Goal: Use online tool/utility: Utilize a website feature to perform a specific function

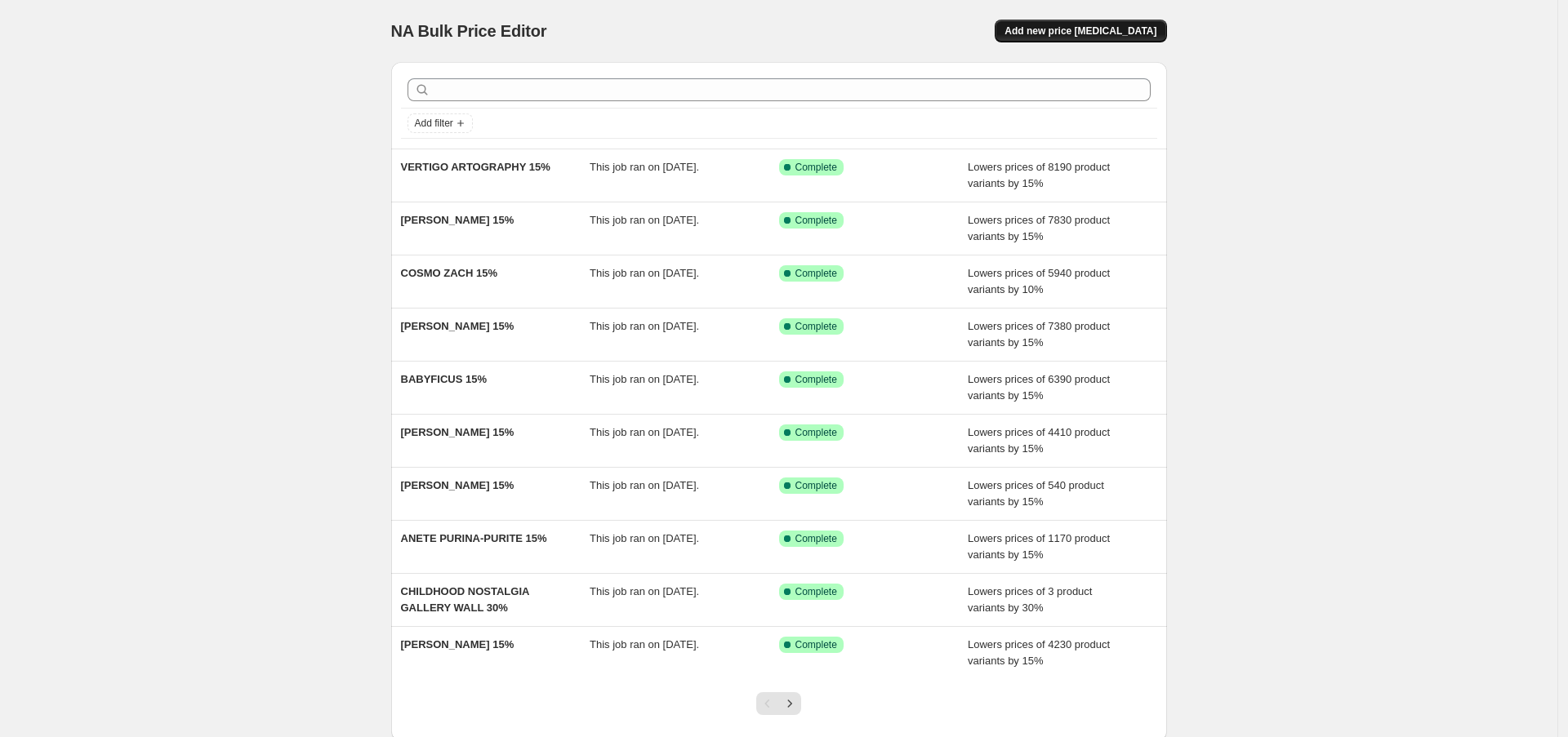
click at [1063, 30] on span "Add new price [MEDICAL_DATA]" at bounding box center [1080, 31] width 152 height 13
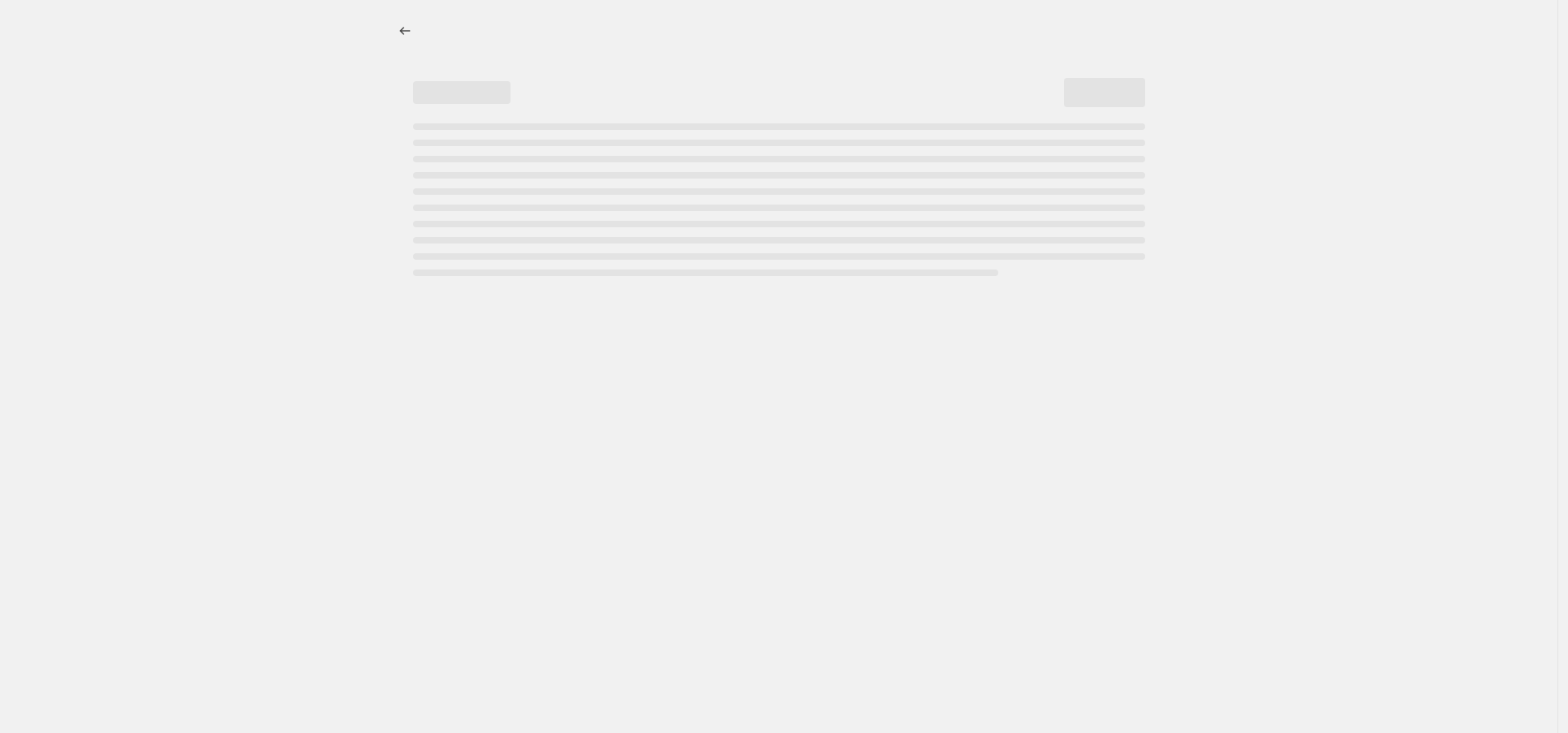
select select "percentage"
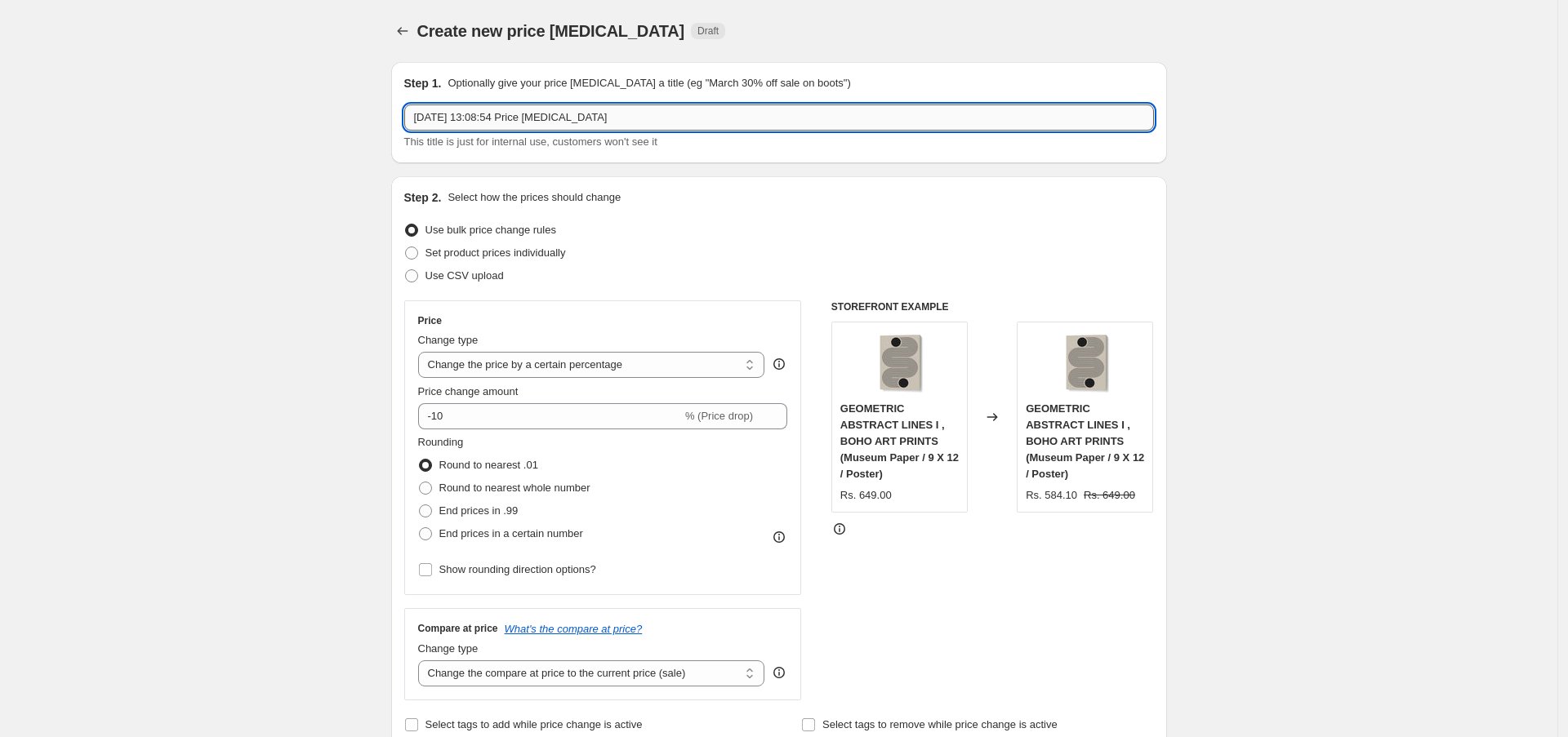
drag, startPoint x: 636, startPoint y: 121, endPoint x: 440, endPoint y: 108, distance: 196.4
click at [440, 108] on input "[DATE] 13:08:54 Price [MEDICAL_DATA]" at bounding box center [779, 118] width 749 height 26
paste input "DIKHOTOMY"
type input "DIKHOTOMY 15%"
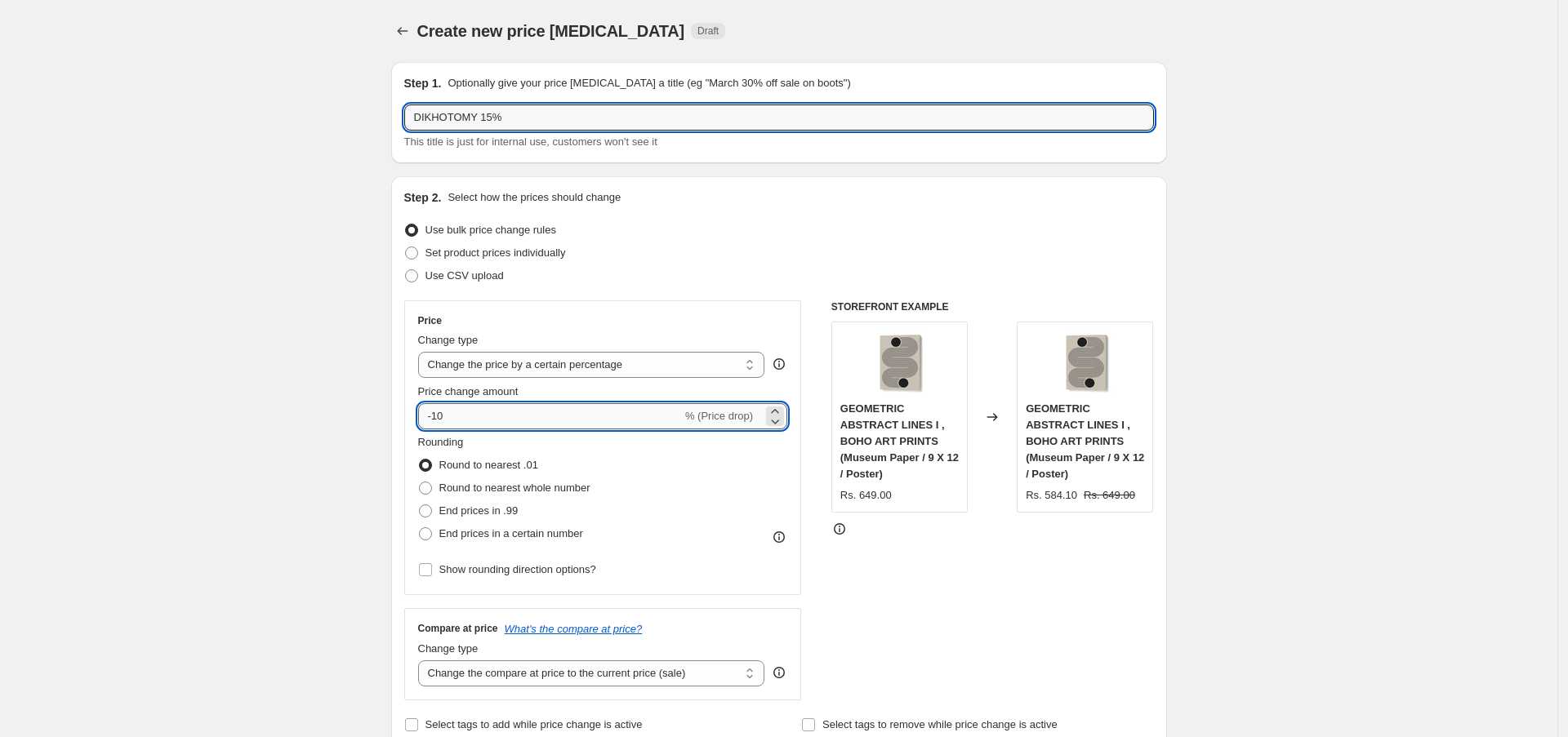
click at [488, 417] on input "-10" at bounding box center [549, 417] width 264 height 26
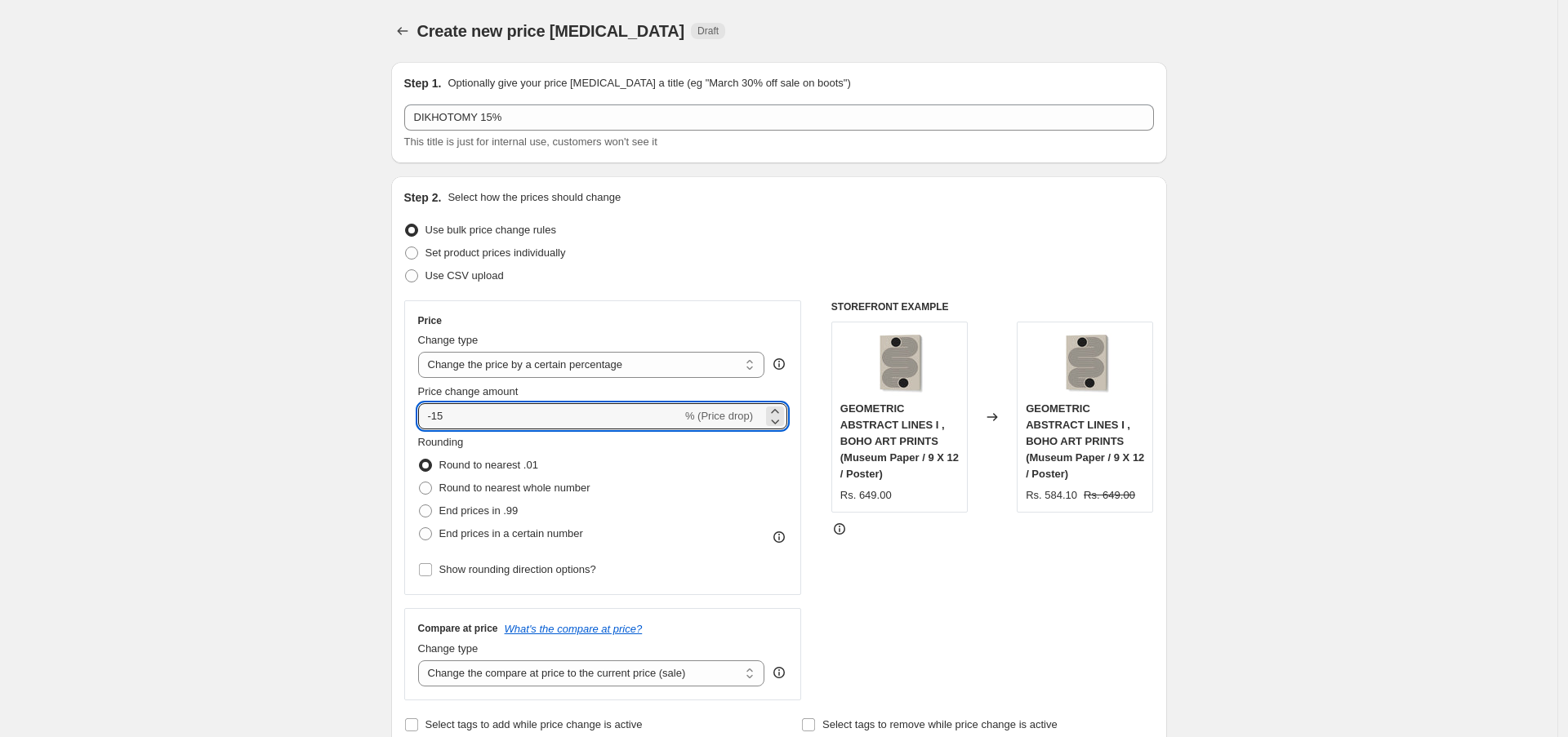
type input "-15"
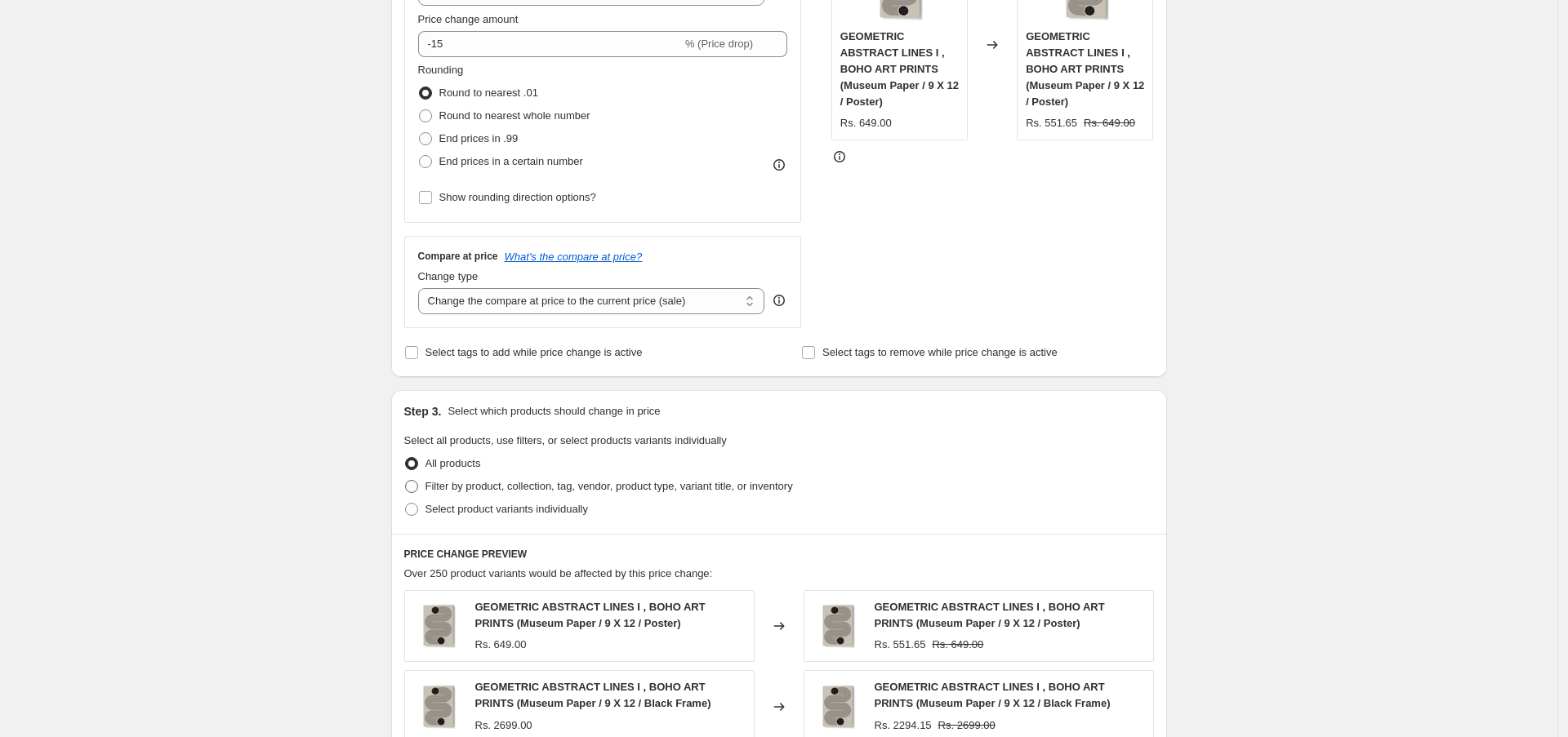
click at [458, 488] on span "Filter by product, collection, tag, vendor, product type, variant title, or inv…" at bounding box center [609, 486] width 368 height 12
click at [405, 481] on input "Filter by product, collection, tag, vendor, product type, variant title, or inv…" at bounding box center [405, 480] width 1 height 1
radio input "true"
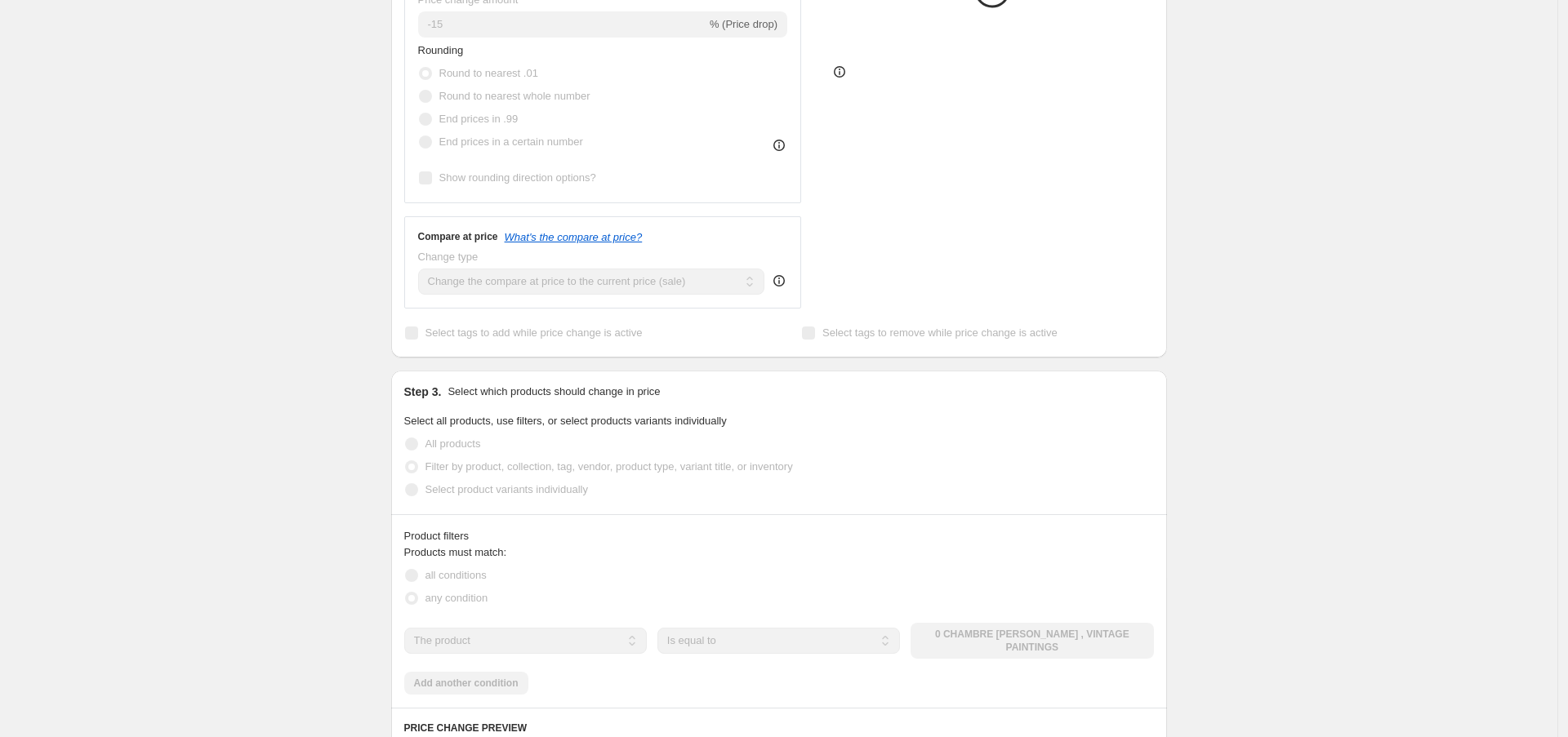
scroll to position [590, 0]
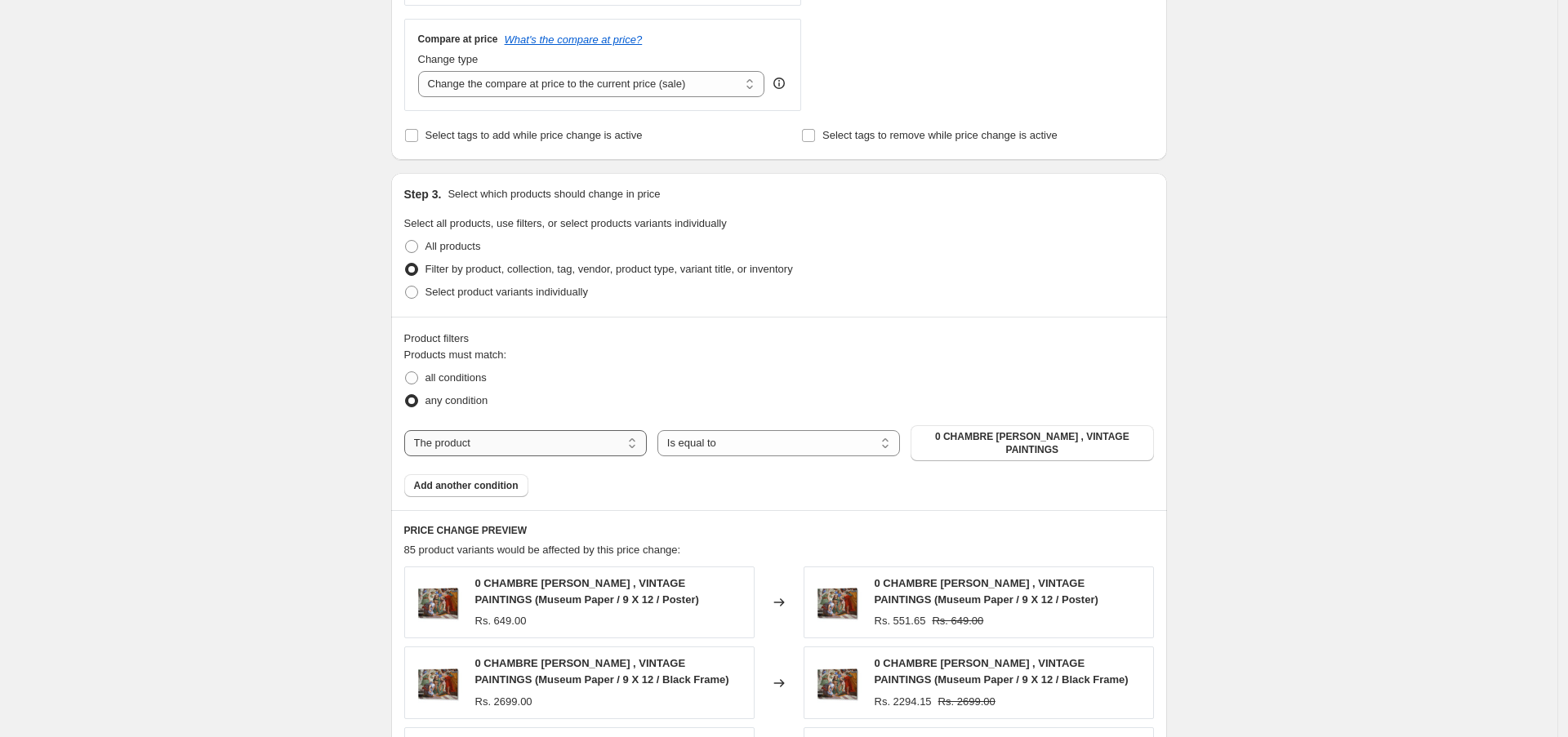
click at [544, 440] on select "The product The product's collection The product's tag The product's vendor The…" at bounding box center [526, 443] width 242 height 26
select select "collection"
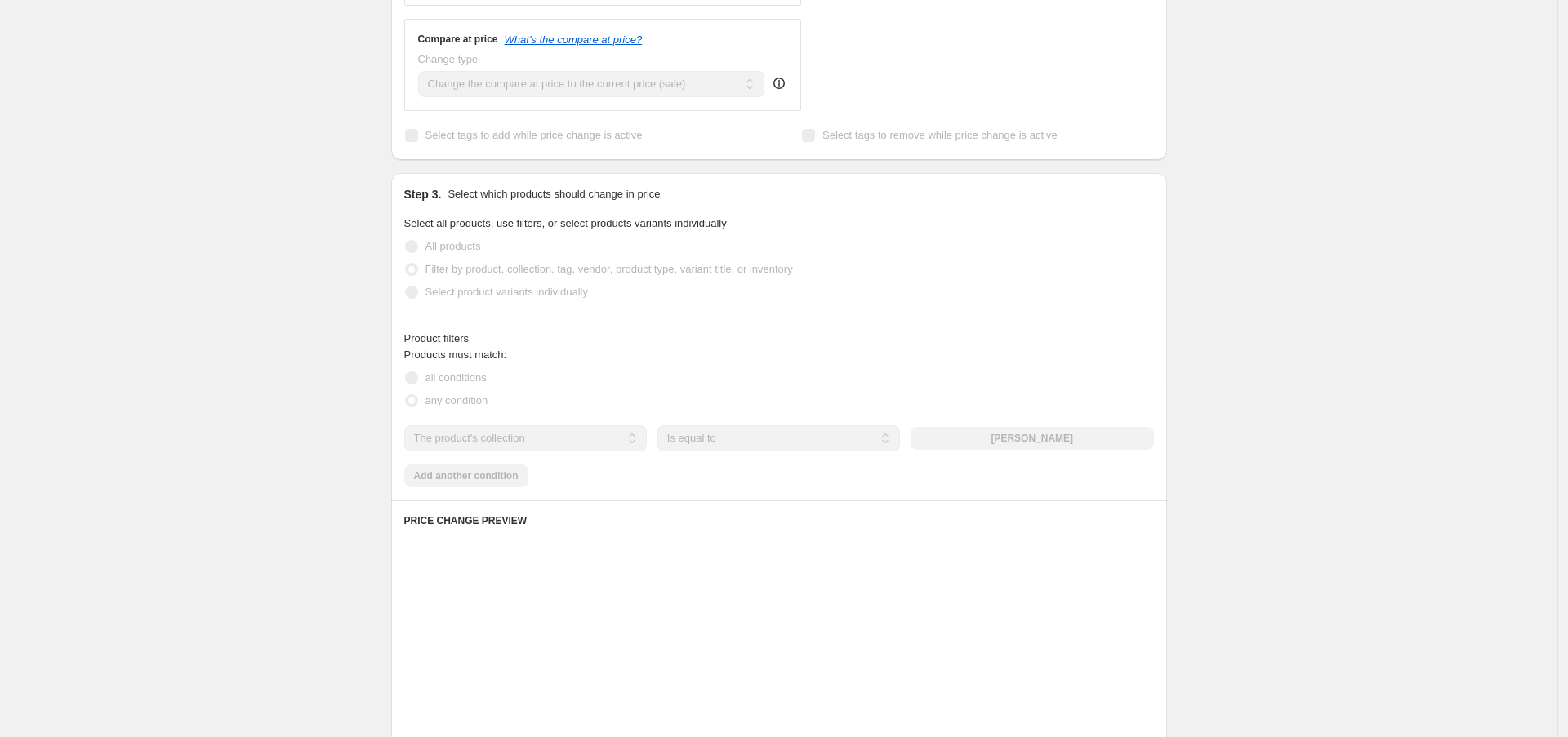
click at [1040, 445] on div "The product The product's collection The product's tag The product's vendor The…" at bounding box center [779, 439] width 749 height 26
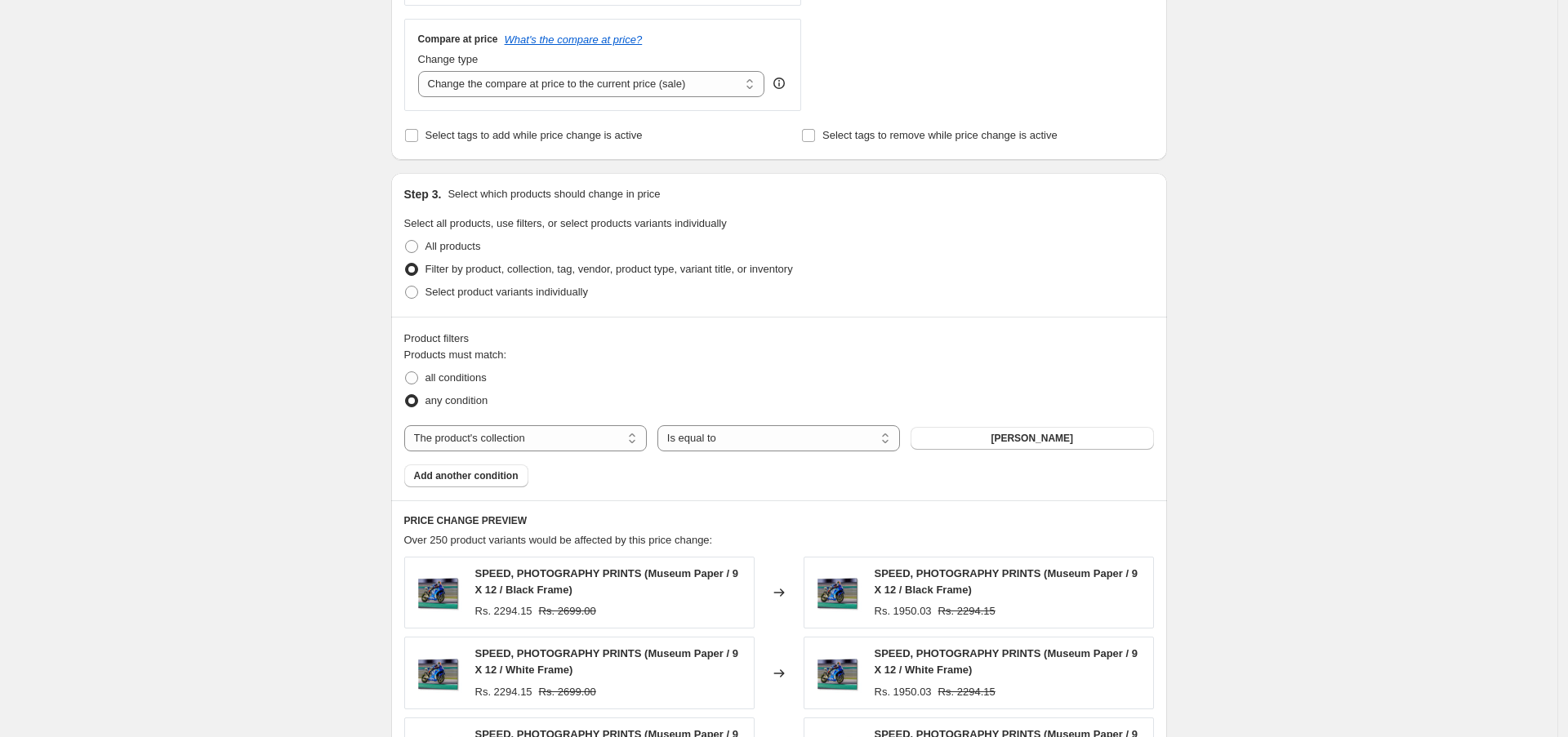
click at [1040, 439] on div "The product The product's collection The product's tag The product's vendor The…" at bounding box center [779, 439] width 749 height 26
click at [1013, 429] on button "[PERSON_NAME]" at bounding box center [1032, 439] width 242 height 23
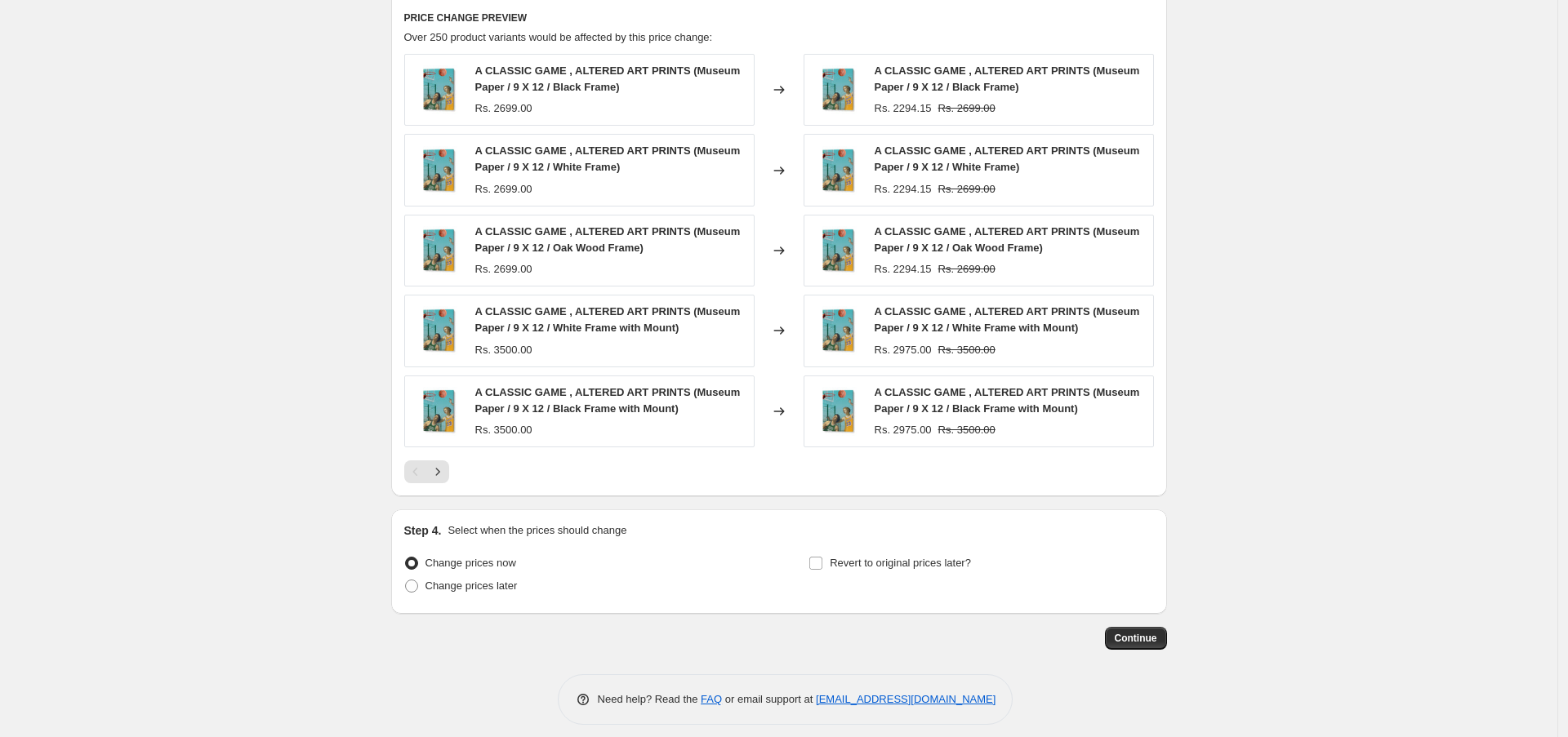
scroll to position [1098, 0]
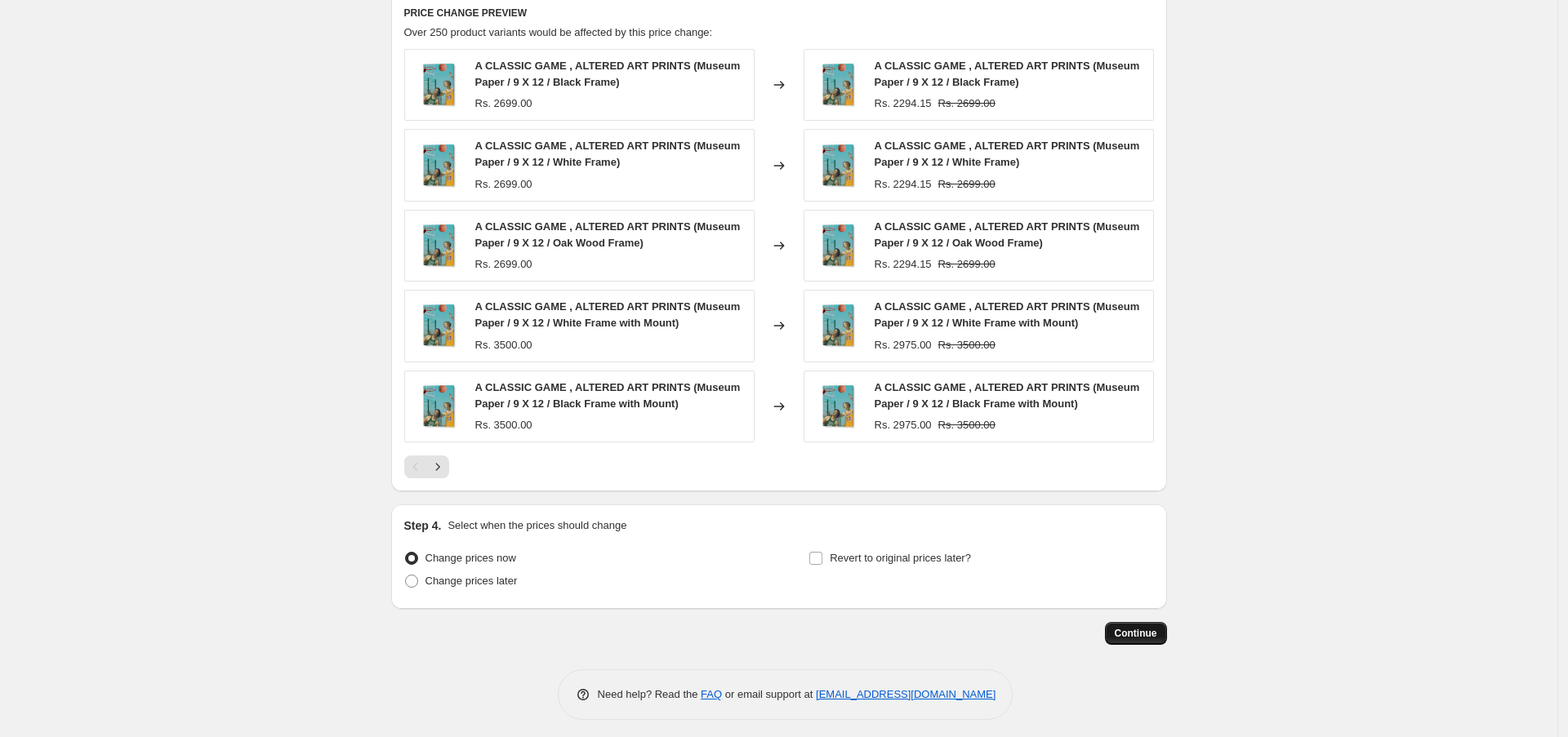
click at [1153, 627] on span "Continue" at bounding box center [1135, 633] width 42 height 13
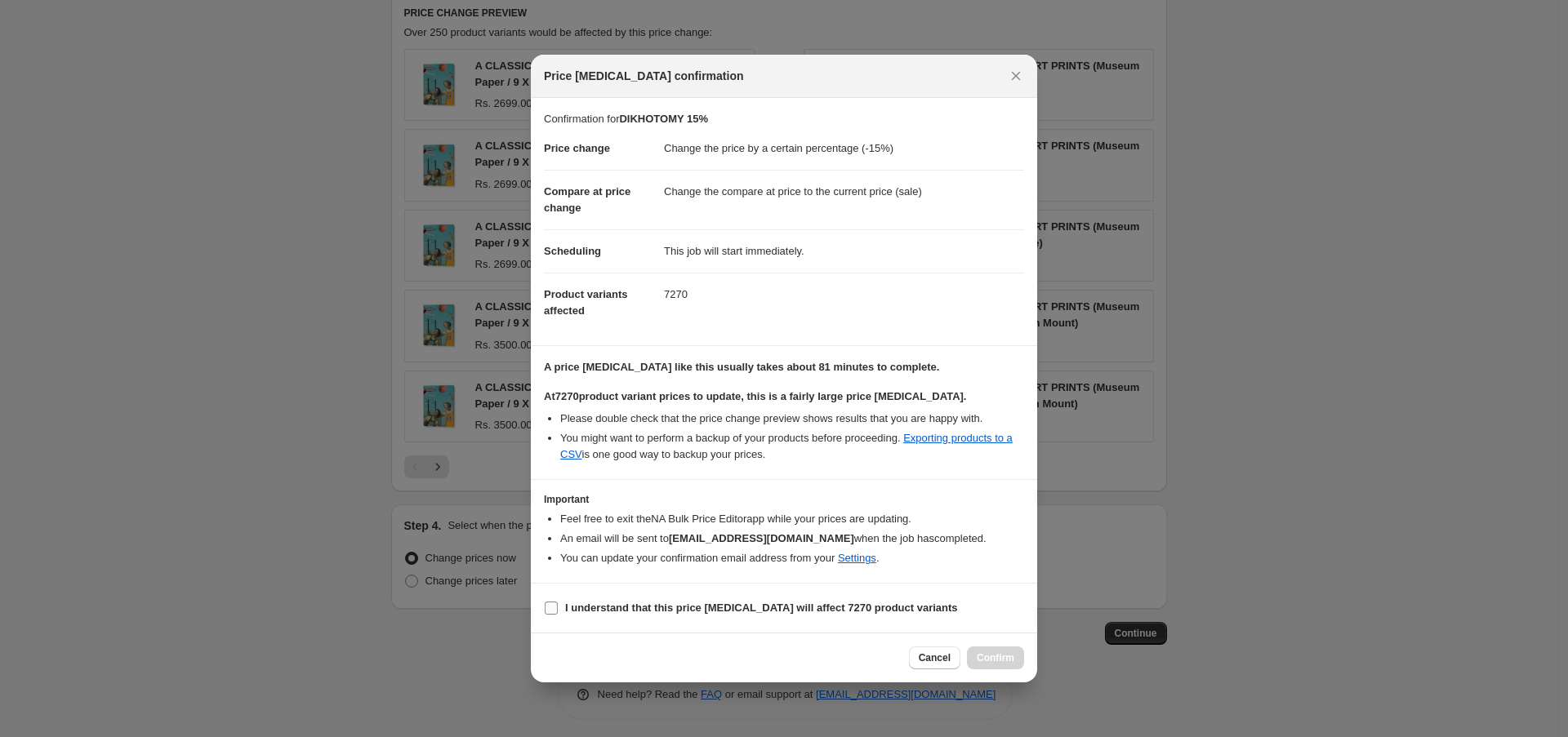
click at [741, 602] on b "I understand that this price [MEDICAL_DATA] will affect 7270 product variants" at bounding box center [762, 608] width 393 height 12
click at [558, 602] on input "I understand that this price [MEDICAL_DATA] will affect 7270 product variants" at bounding box center [551, 608] width 13 height 13
checkbox input "true"
click at [992, 654] on span "Confirm" at bounding box center [995, 658] width 38 height 13
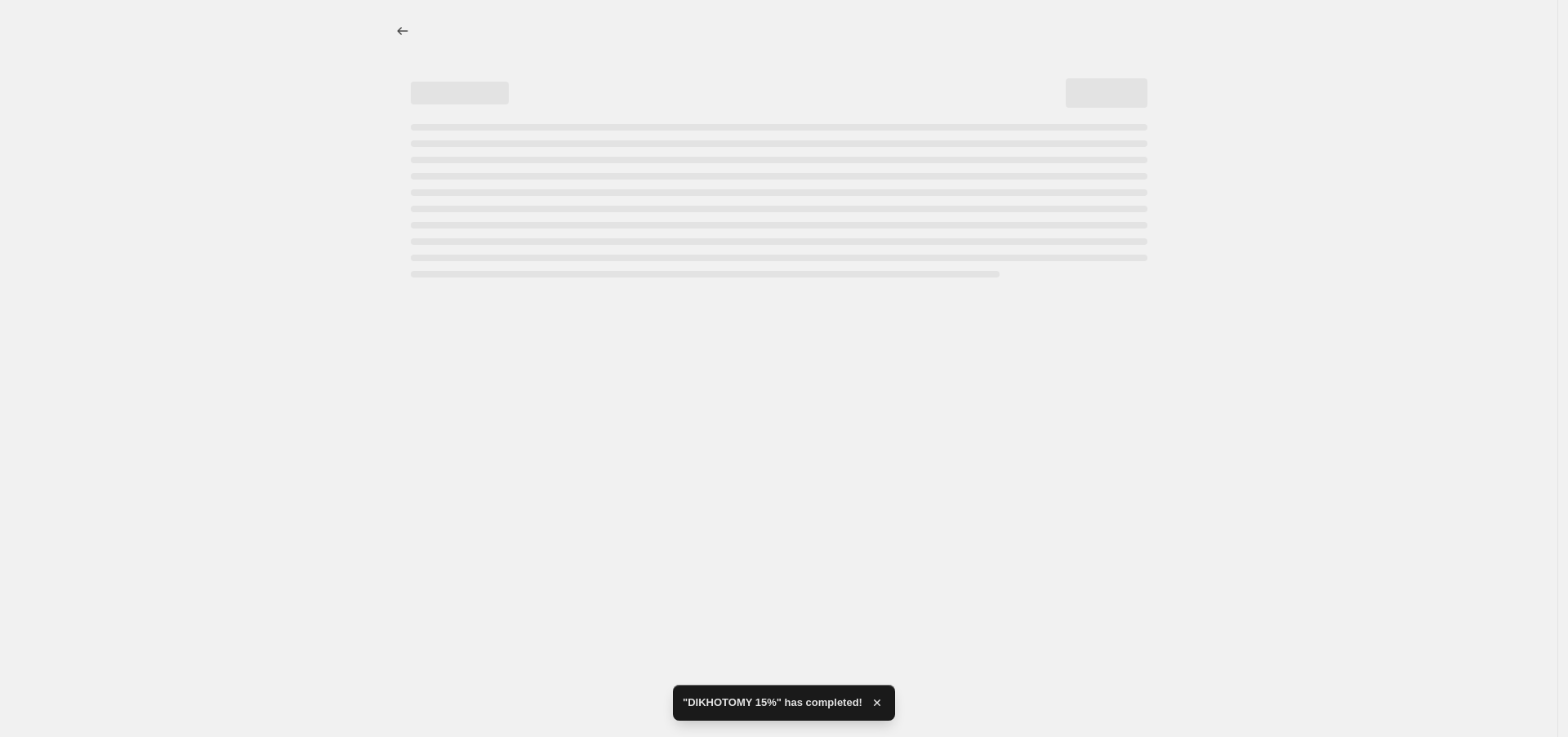
select select "percentage"
select select "collection"
